Goal: Task Accomplishment & Management: Complete application form

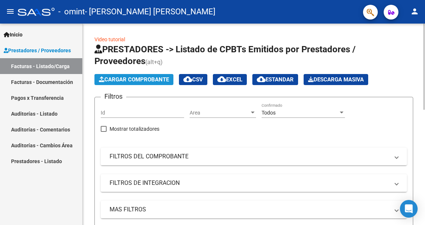
click at [137, 81] on span "Cargar Comprobante" at bounding box center [134, 79] width 70 height 7
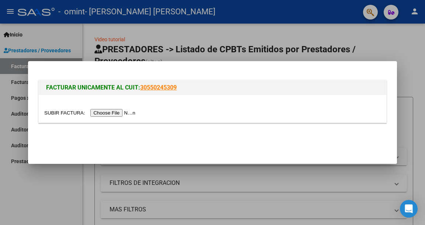
click at [109, 111] on input "file" at bounding box center [90, 113] width 93 height 8
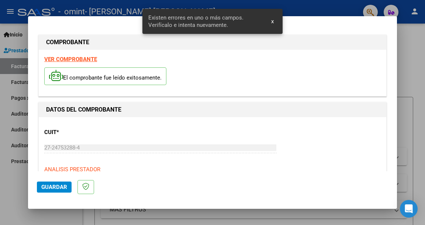
scroll to position [169, 0]
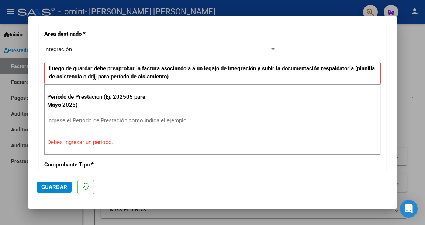
click at [62, 117] on input "Ingrese el Período de Prestación como indica el ejemplo" at bounding box center [161, 120] width 228 height 7
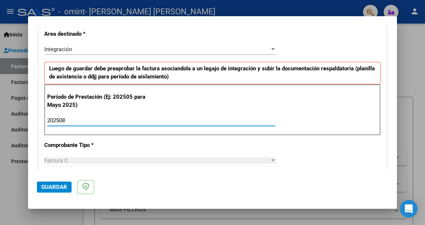
type input "202508"
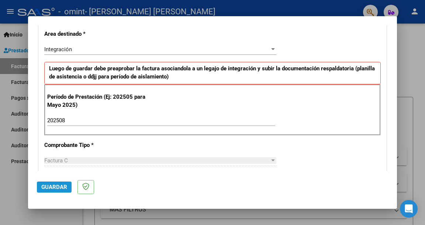
click at [49, 185] on span "Guardar" at bounding box center [54, 187] width 26 height 7
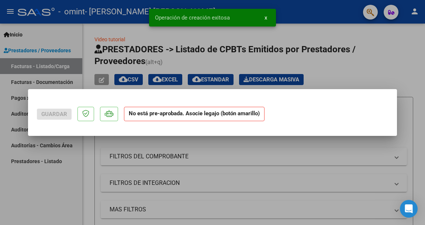
scroll to position [0, 0]
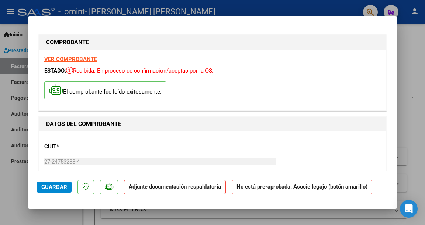
click at [52, 185] on span "Guardar" at bounding box center [54, 187] width 26 height 7
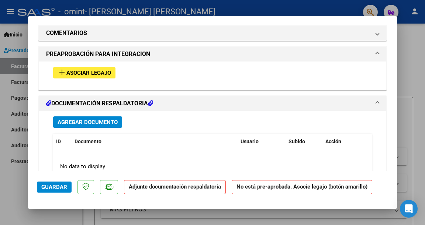
scroll to position [663, 0]
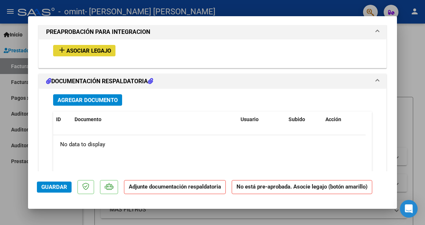
click at [87, 48] on span "Asociar Legajo" at bounding box center [88, 51] width 45 height 7
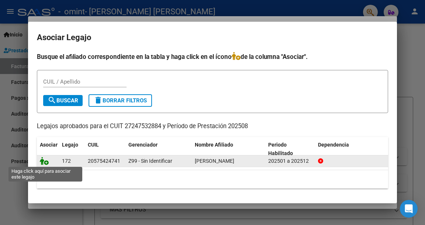
click at [44, 160] on icon at bounding box center [44, 161] width 9 height 8
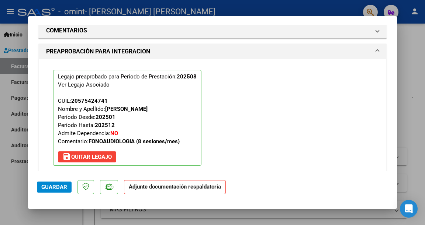
scroll to position [682, 0]
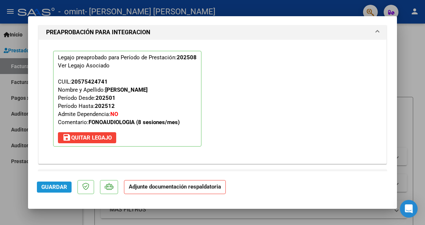
click at [50, 184] on button "Guardar" at bounding box center [54, 187] width 35 height 11
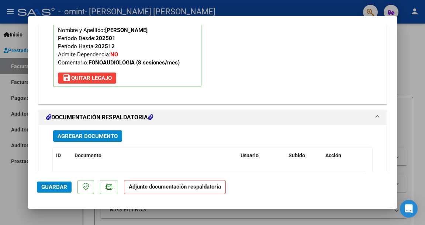
scroll to position [811, 0]
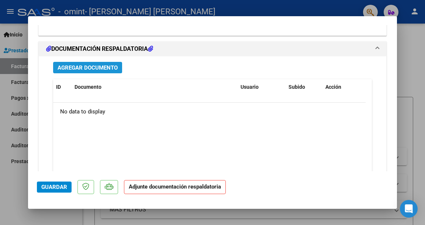
click at [85, 64] on span "Agregar Documento" at bounding box center [87, 67] width 60 height 7
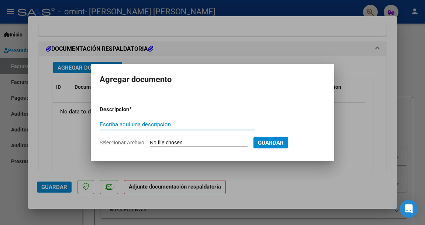
click at [125, 123] on input "Escriba aquí una descripcion" at bounding box center [177, 124] width 156 height 7
click at [119, 143] on span "Seleccionar Archivo" at bounding box center [121, 143] width 45 height 6
click at [150, 143] on input "Seleccionar Archivo" at bounding box center [199, 143] width 98 height 7
click at [109, 123] on input "CAE" at bounding box center [177, 124] width 156 height 7
type input "CAE Y PLANILLA DE ASISTENCIA"
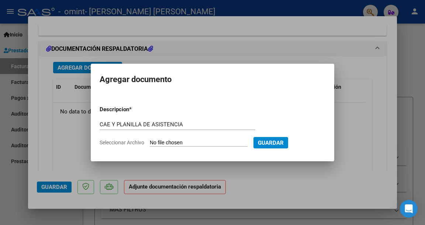
click at [122, 144] on span "Seleccionar Archivo" at bounding box center [121, 143] width 45 height 6
click at [150, 144] on input "Seleccionar Archivo" at bounding box center [199, 143] width 98 height 7
type input "C:\fakepath\Asist Agosto 2025.pdf"
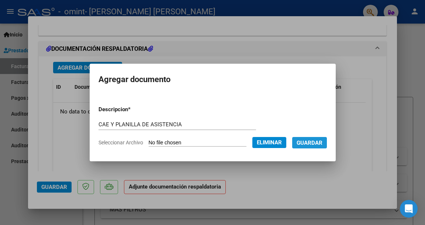
click at [317, 145] on span "Guardar" at bounding box center [309, 143] width 26 height 7
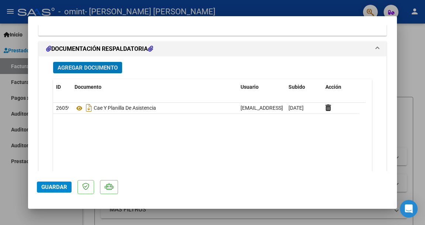
click at [83, 64] on span "Agregar Documento" at bounding box center [87, 67] width 60 height 7
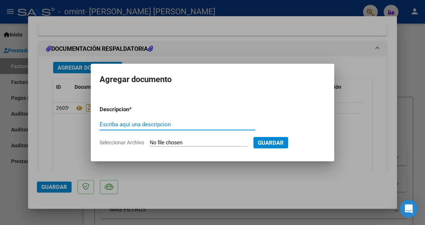
click at [128, 125] on input "Escriba aquí una descripcion" at bounding box center [177, 124] width 156 height 7
type input "CAE"
click at [125, 143] on span "Seleccionar Archivo" at bounding box center [121, 143] width 45 height 6
click at [150, 143] on input "Seleccionar Archivo" at bounding box center [199, 143] width 98 height 7
type input "C:\fakepath\CAE agosto 2025.pdf"
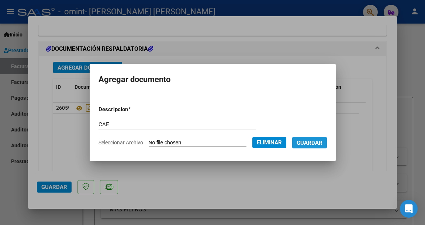
click at [318, 142] on span "Guardar" at bounding box center [309, 143] width 26 height 7
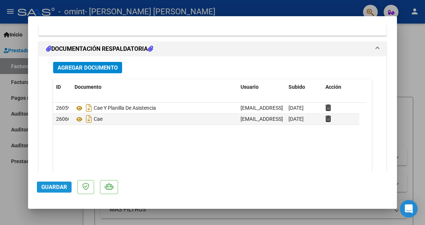
click at [63, 186] on span "Guardar" at bounding box center [54, 187] width 26 height 7
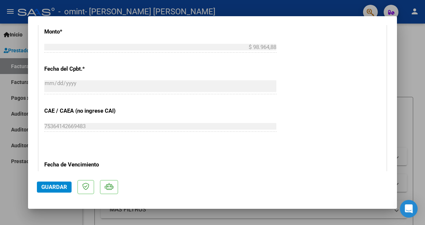
scroll to position [590, 0]
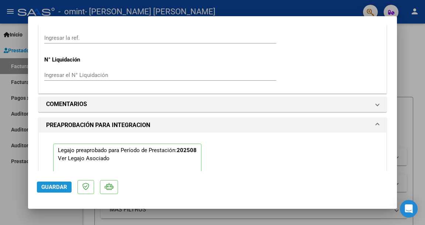
click at [54, 185] on span "Guardar" at bounding box center [54, 187] width 26 height 7
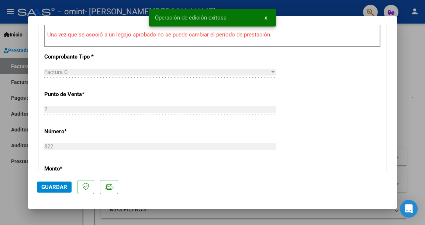
scroll to position [0, 0]
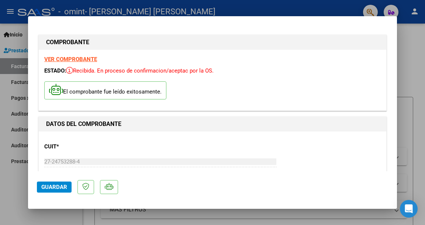
click at [10, 39] on div at bounding box center [212, 112] width 425 height 225
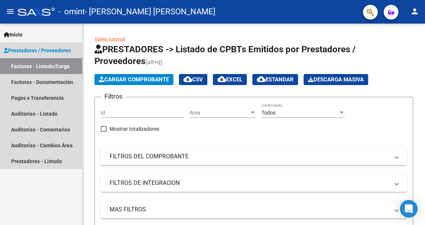
click at [43, 66] on link "Facturas - Listado/Carga" at bounding box center [41, 66] width 82 height 16
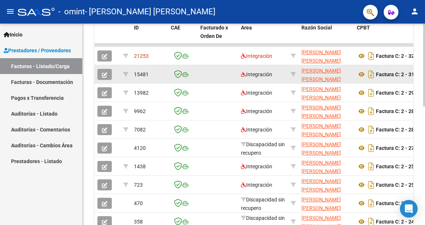
scroll to position [184, 0]
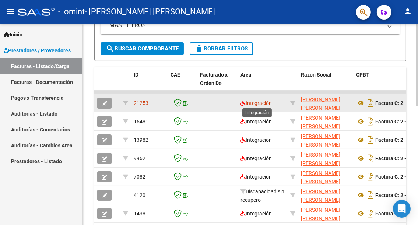
drag, startPoint x: 146, startPoint y: 91, endPoint x: 280, endPoint y: 103, distance: 135.0
click at [280, 102] on datatable-scroller "21253 Integración [PERSON_NAME] [PERSON_NAME] 27247532884 Factura C: 2 - 322 $ …" at bounding box center [250, 185] width 312 height 188
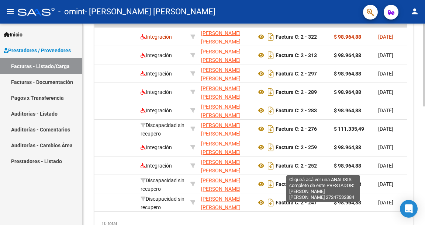
scroll to position [0, 0]
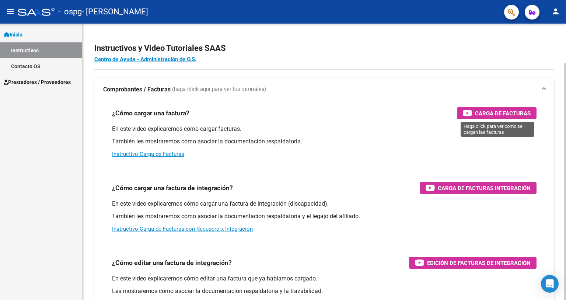
click at [510, 117] on span "Carga de Facturas" at bounding box center [503, 113] width 56 height 9
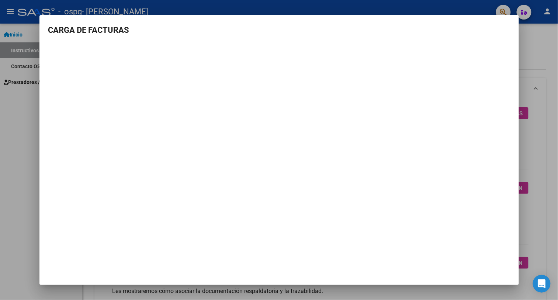
click at [18, 107] on div at bounding box center [279, 150] width 558 height 300
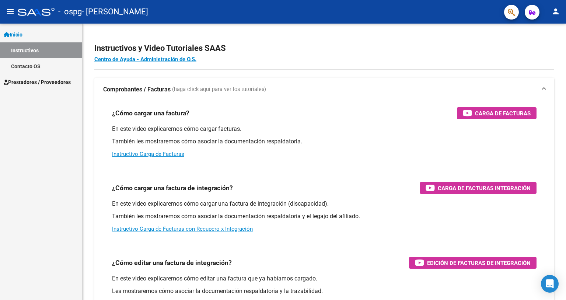
click at [19, 81] on span "Prestadores / Proveedores" at bounding box center [37, 82] width 67 height 8
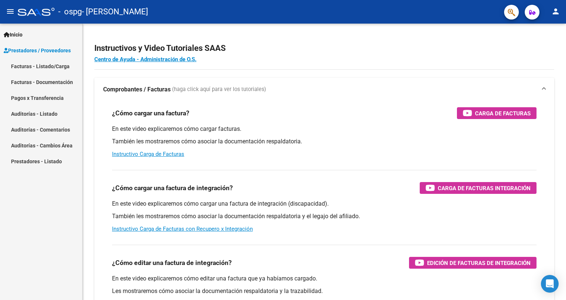
click at [23, 66] on link "Facturas - Listado/Carga" at bounding box center [41, 66] width 82 height 16
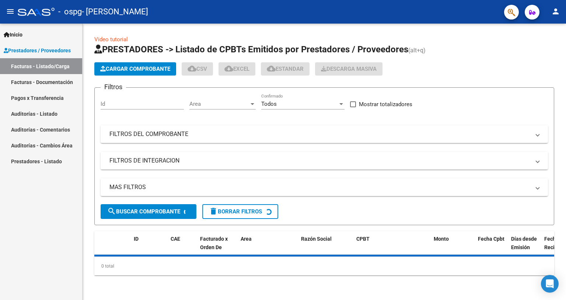
click at [141, 68] on span "Cargar Comprobante" at bounding box center [135, 69] width 70 height 7
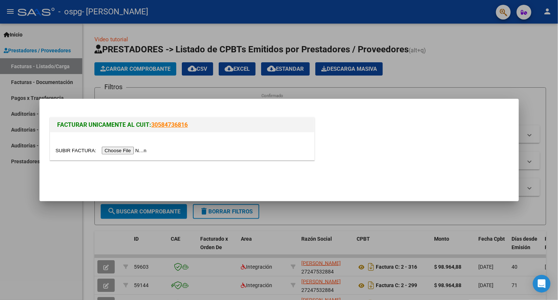
click at [119, 149] on input "file" at bounding box center [102, 151] width 93 height 8
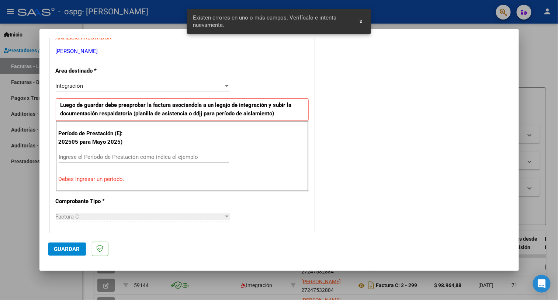
scroll to position [195, 0]
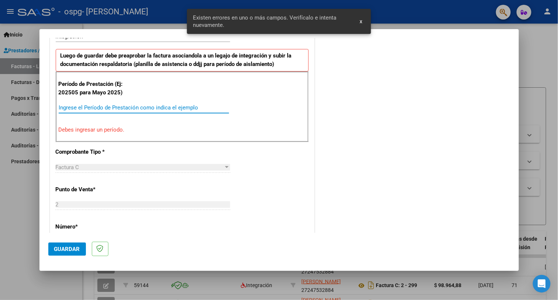
click at [124, 105] on input "Ingrese el Período de Prestación como indica el ejemplo" at bounding box center [144, 107] width 170 height 7
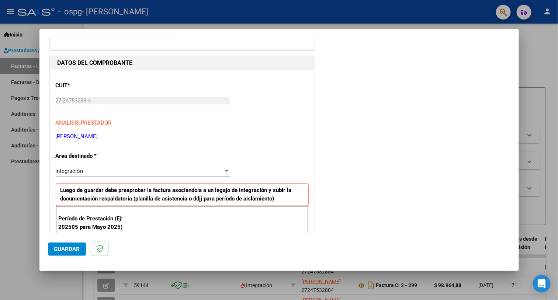
scroll to position [245, 0]
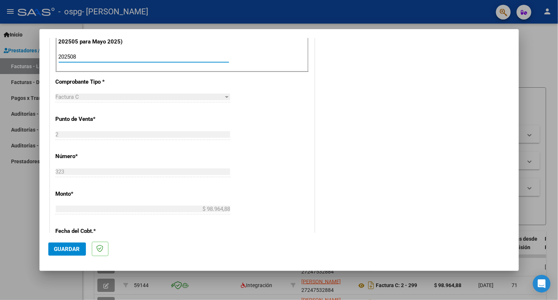
type input "202508"
click at [73, 252] on button "Guardar" at bounding box center [67, 248] width 38 height 13
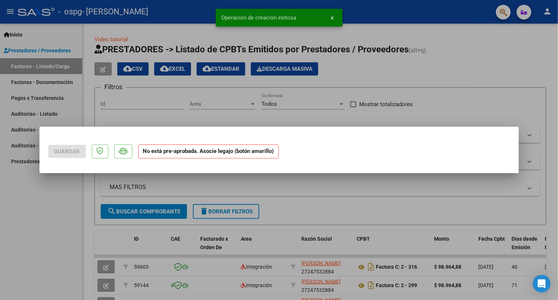
scroll to position [0, 0]
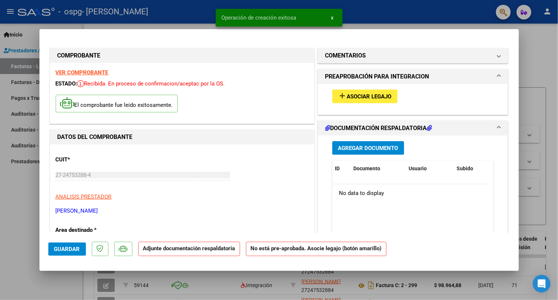
click at [369, 96] on span "Asociar Legajo" at bounding box center [369, 96] width 45 height 7
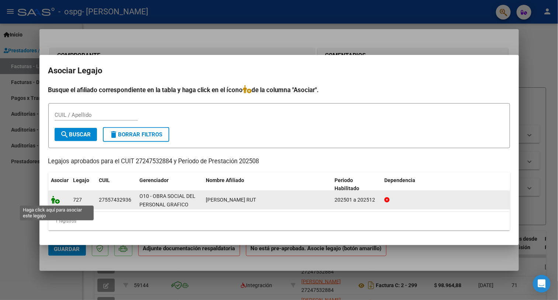
click at [53, 200] on icon at bounding box center [55, 200] width 9 height 8
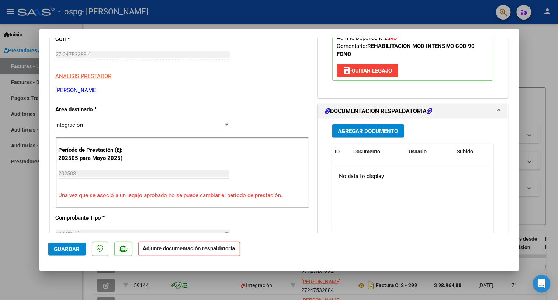
scroll to position [147, 0]
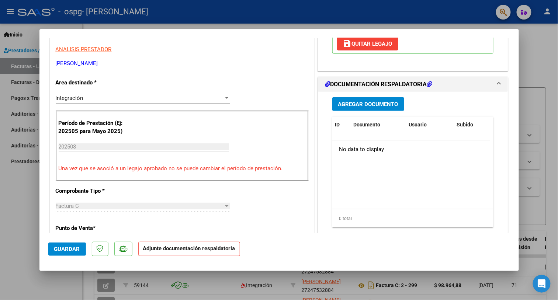
click at [345, 105] on span "Agregar Documento" at bounding box center [368, 104] width 60 height 7
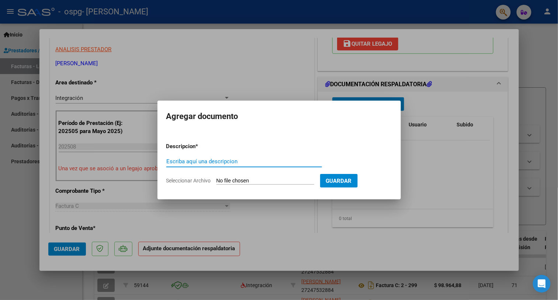
click at [173, 164] on input "Escriba aquí una descripcion" at bounding box center [244, 161] width 156 height 7
type input "CAE"
click at [181, 181] on span "Seleccionar Archivo" at bounding box center [188, 181] width 45 height 6
click at [216, 181] on input "Seleccionar Archivo" at bounding box center [265, 181] width 98 height 7
type input "C:\fakepath\CAE agosto 2025.pdf"
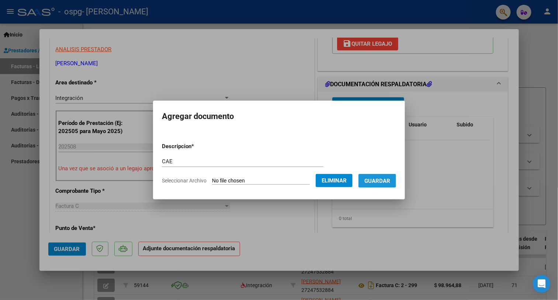
click at [383, 181] on span "Guardar" at bounding box center [377, 181] width 26 height 7
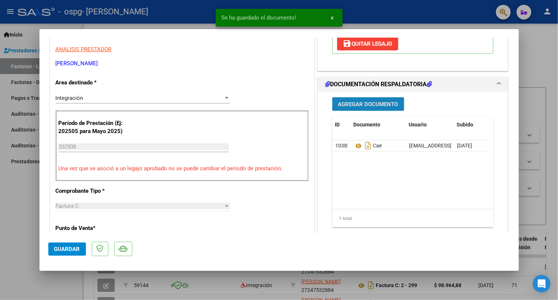
click at [354, 99] on button "Agregar Documento" at bounding box center [368, 104] width 72 height 14
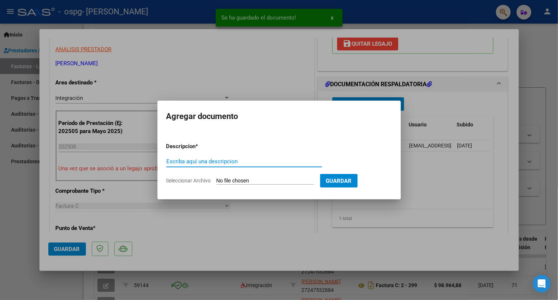
click at [198, 160] on input "Escriba aquí una descripcion" at bounding box center [244, 161] width 156 height 7
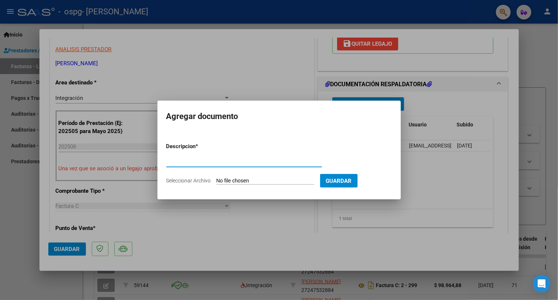
type input "Planilla de asistencia"
click at [184, 181] on span "Seleccionar Archivo" at bounding box center [188, 181] width 45 height 6
click at [216, 181] on input "Seleccionar Archivo" at bounding box center [265, 181] width 98 height 7
type input "C:\fakepath\Asist Agosto 2025.pdf"
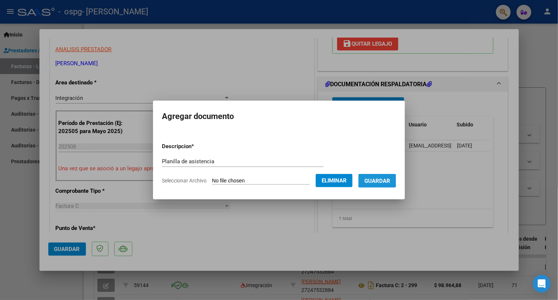
click at [378, 178] on span "Guardar" at bounding box center [377, 181] width 26 height 7
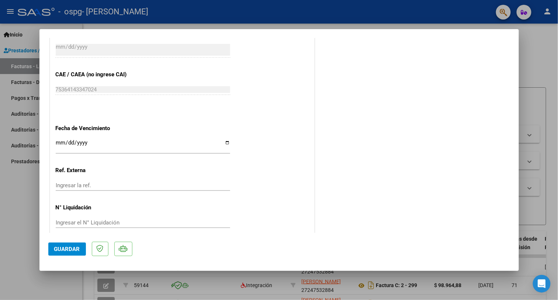
scroll to position [455, 0]
click at [67, 248] on span "Guardar" at bounding box center [67, 249] width 26 height 7
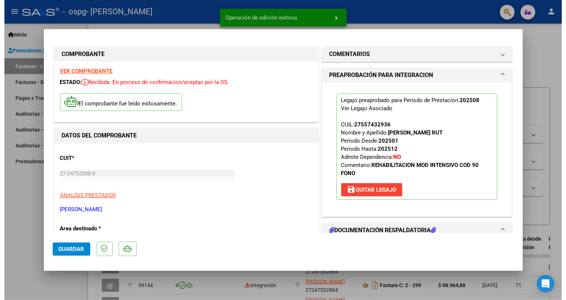
scroll to position [0, 0]
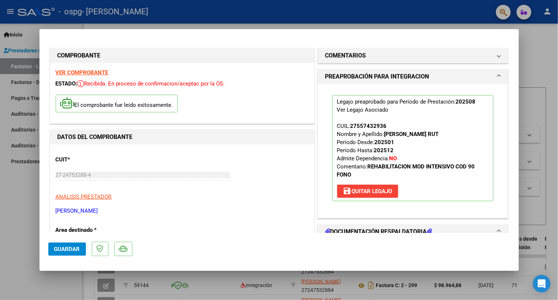
click at [532, 56] on div at bounding box center [279, 150] width 558 height 300
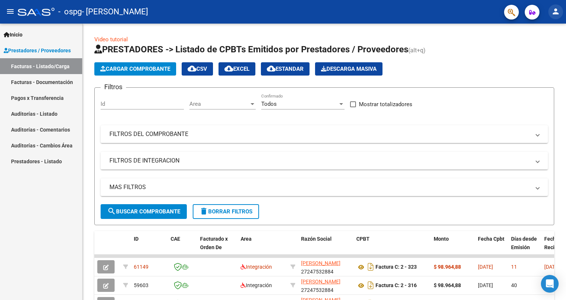
click at [556, 11] on mat-icon "person" at bounding box center [555, 11] width 9 height 9
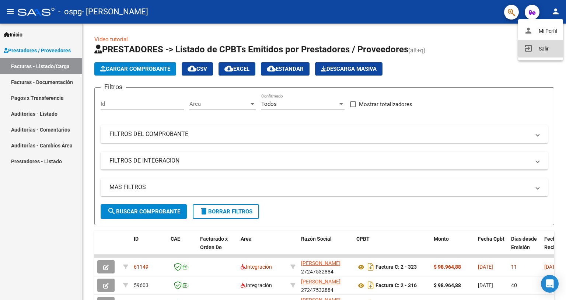
click at [539, 50] on button "exit_to_app Salir" at bounding box center [540, 49] width 45 height 18
